Goal: Task Accomplishment & Management: Complete application form

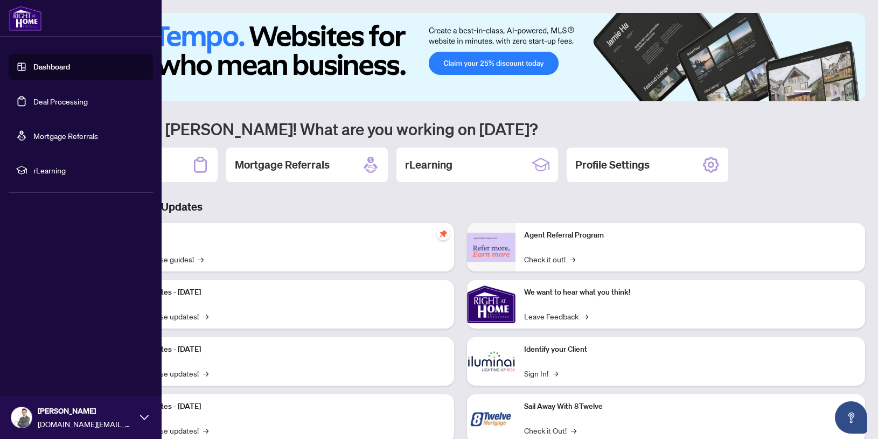
click at [33, 99] on link "Deal Processing" at bounding box center [60, 101] width 54 height 10
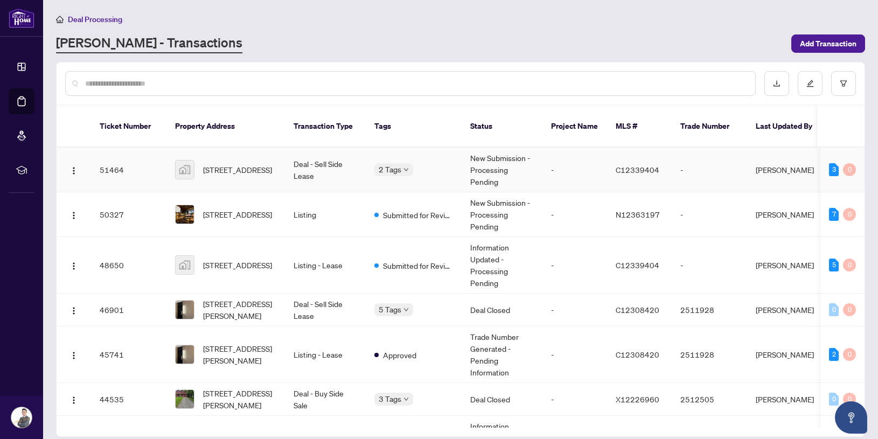
click at [346, 169] on td "Deal - Sell Side Lease" at bounding box center [325, 170] width 81 height 45
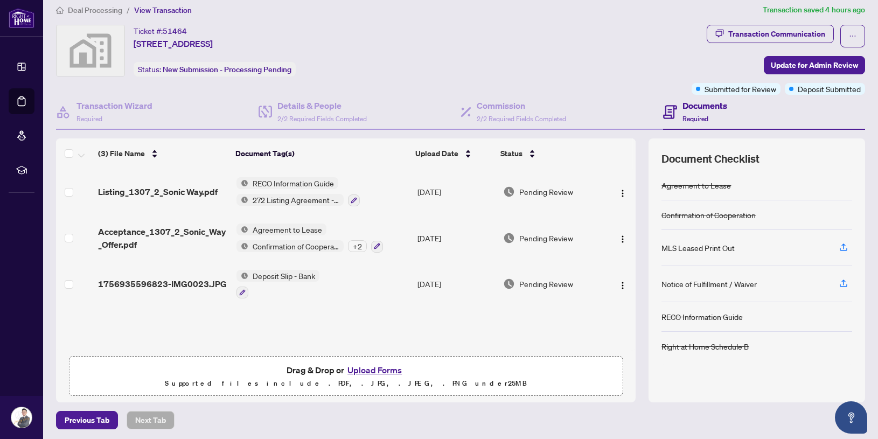
scroll to position [11, 0]
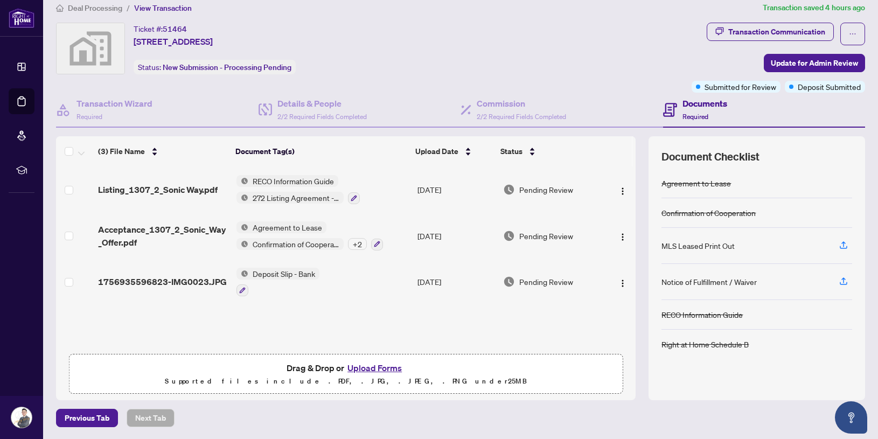
click at [384, 368] on button "Upload Forms" at bounding box center [374, 368] width 61 height 14
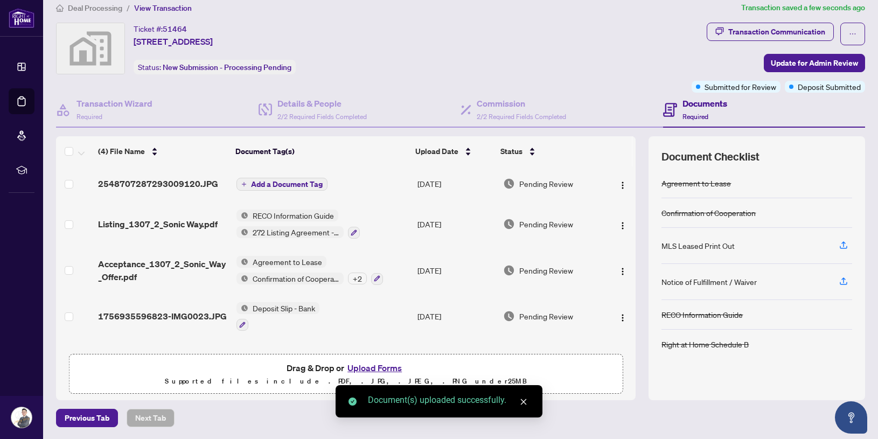
click at [282, 184] on span "Add a Document Tag" at bounding box center [287, 184] width 72 height 8
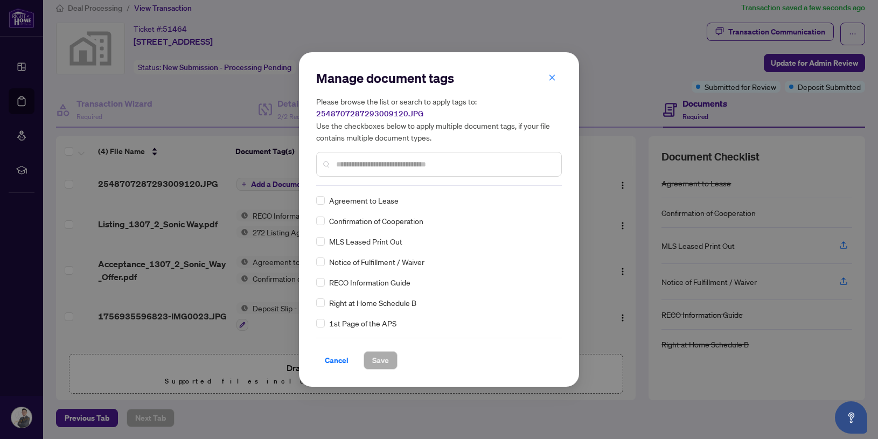
click at [383, 170] on input "text" at bounding box center [444, 164] width 217 height 12
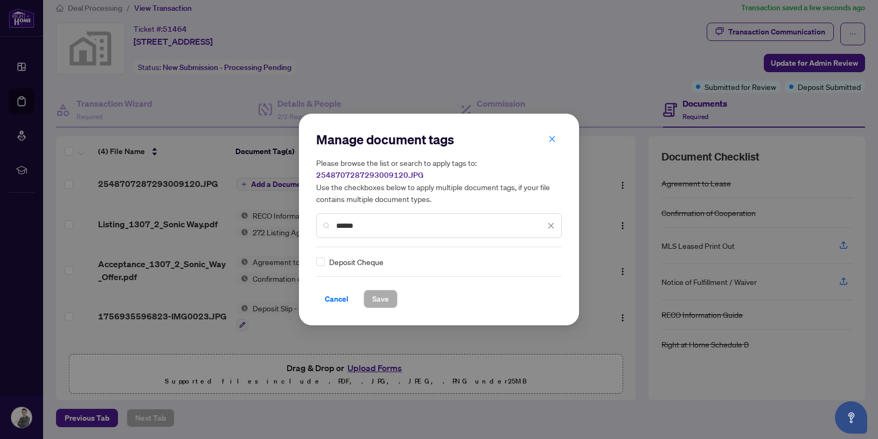
type input "******"
click at [380, 297] on span "Save" at bounding box center [380, 298] width 17 height 17
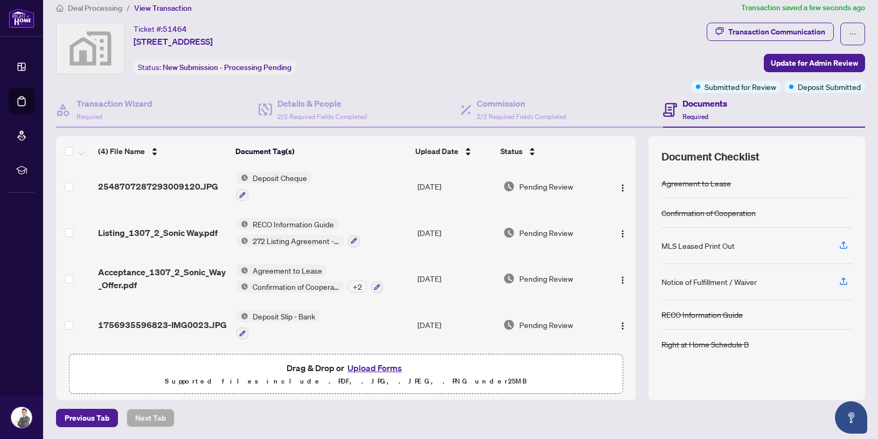
scroll to position [0, 0]
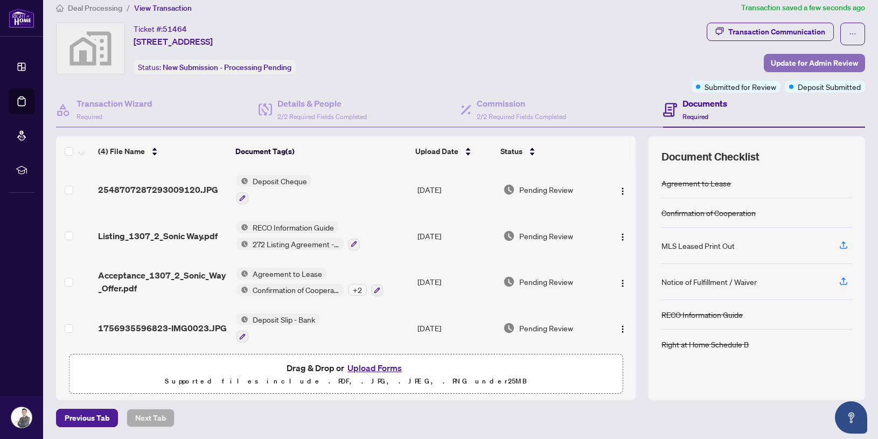
click at [800, 55] on span "Update for Admin Review" at bounding box center [814, 62] width 87 height 17
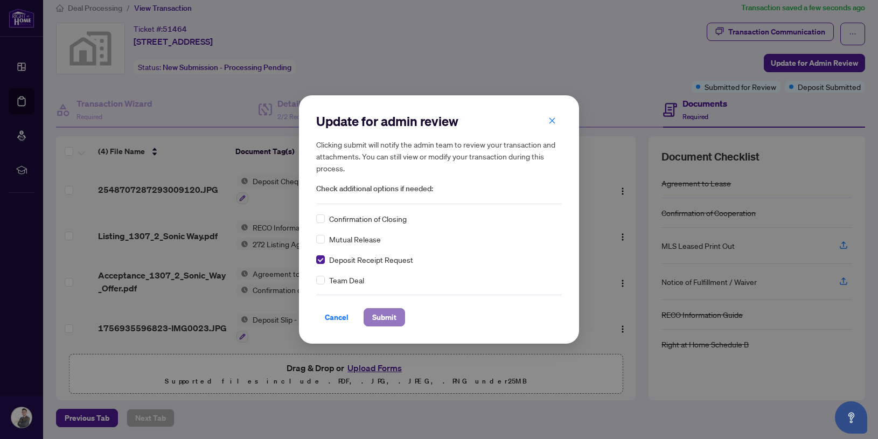
click at [389, 322] on span "Submit" at bounding box center [384, 317] width 24 height 17
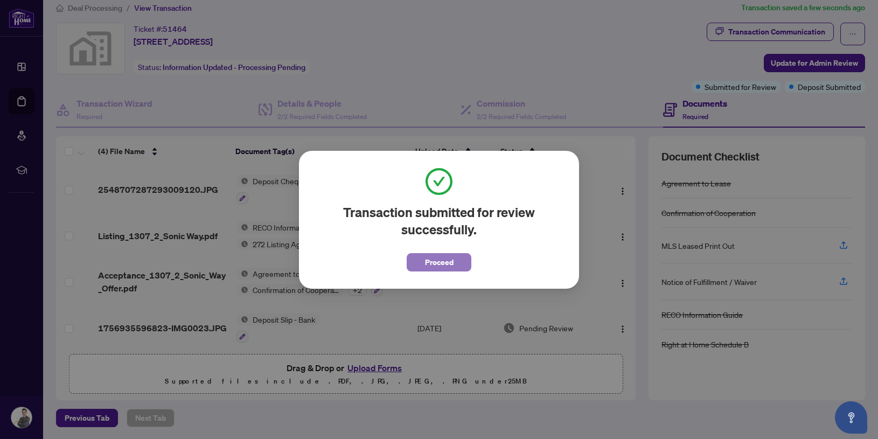
click at [434, 256] on span "Proceed" at bounding box center [439, 262] width 29 height 17
